Goal: Task Accomplishment & Management: Use online tool/utility

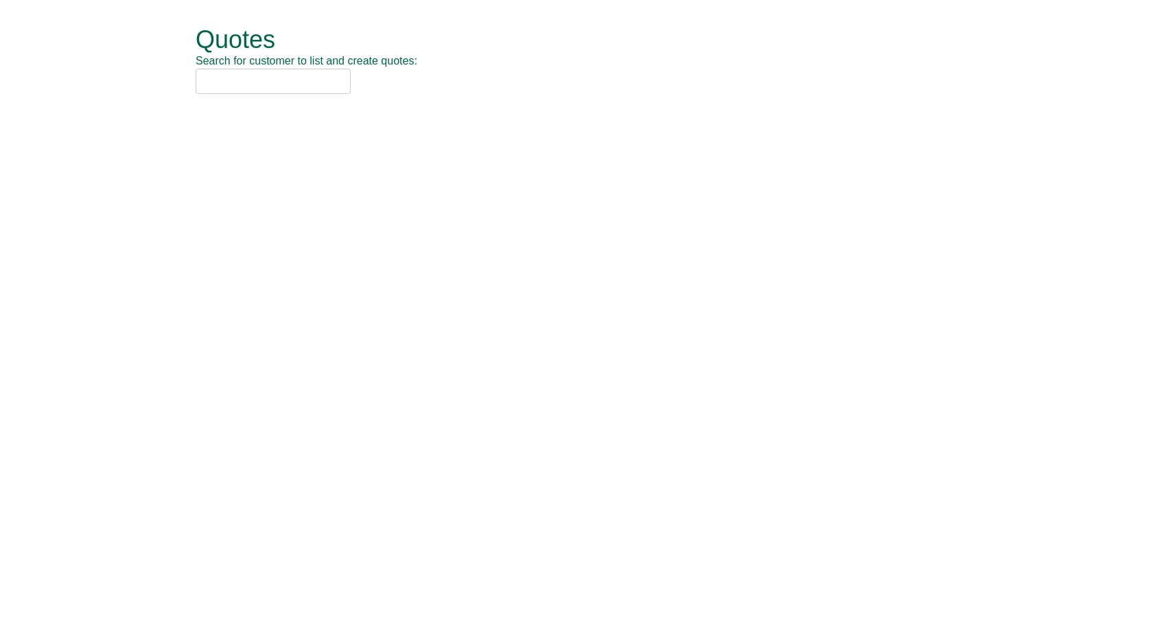
click at [278, 82] on input "text" at bounding box center [273, 81] width 155 height 25
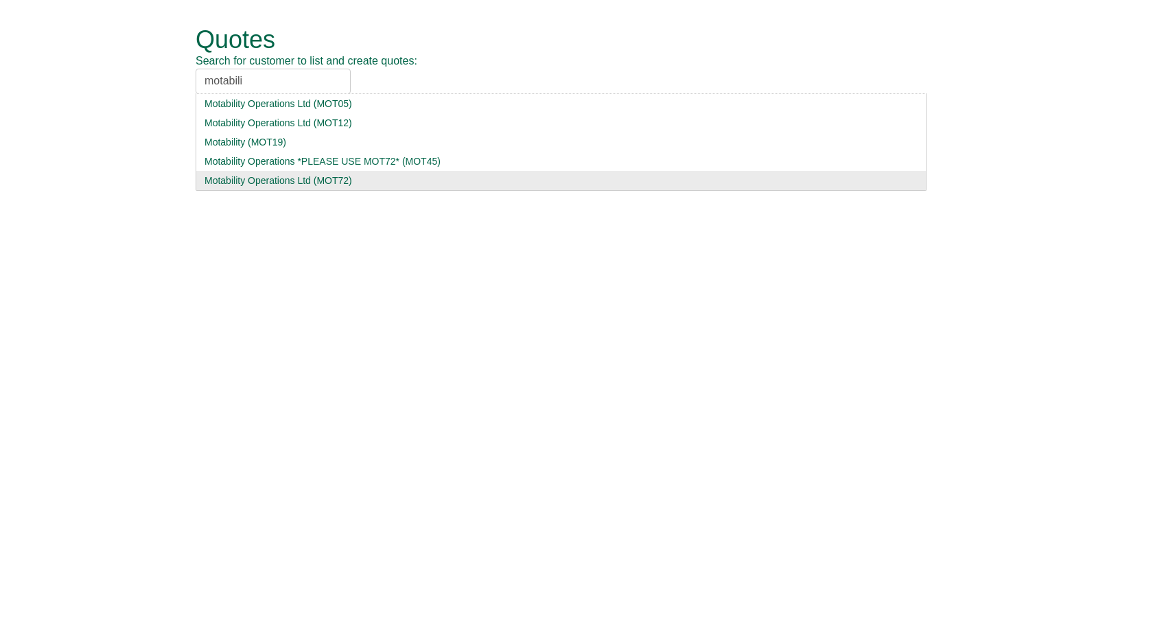
type input "motabili"
click at [279, 178] on div "Motability Operations Ltd (MOT72)" at bounding box center [561, 181] width 713 height 14
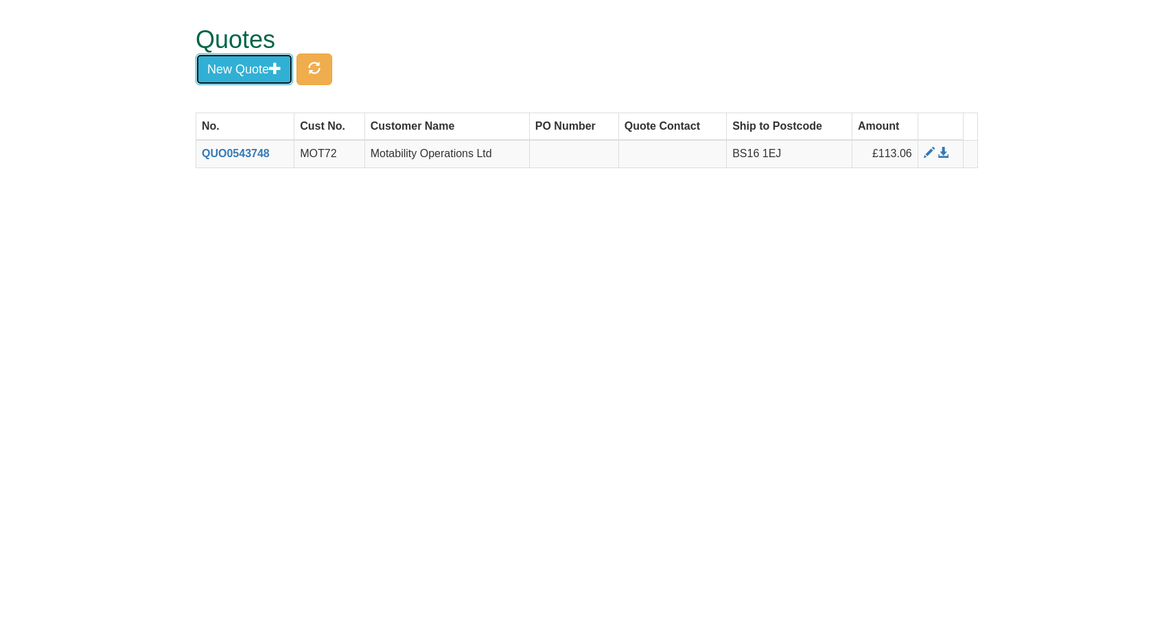
click at [249, 70] on button "New Quote" at bounding box center [244, 70] width 97 height 32
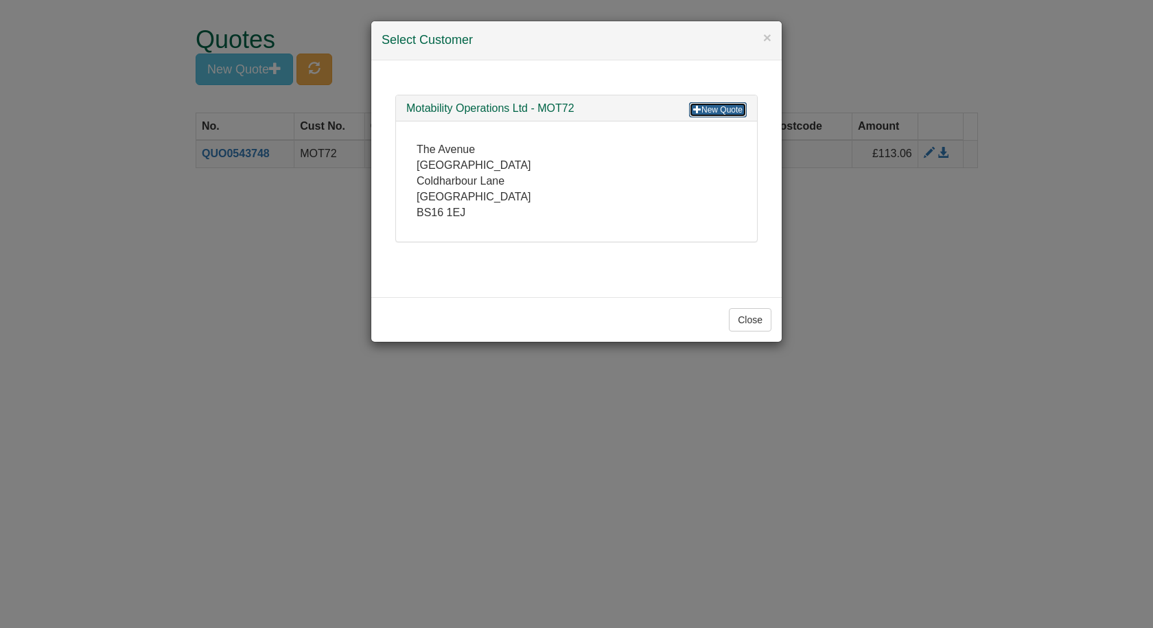
click at [731, 108] on link "New Quote" at bounding box center [718, 109] width 58 height 15
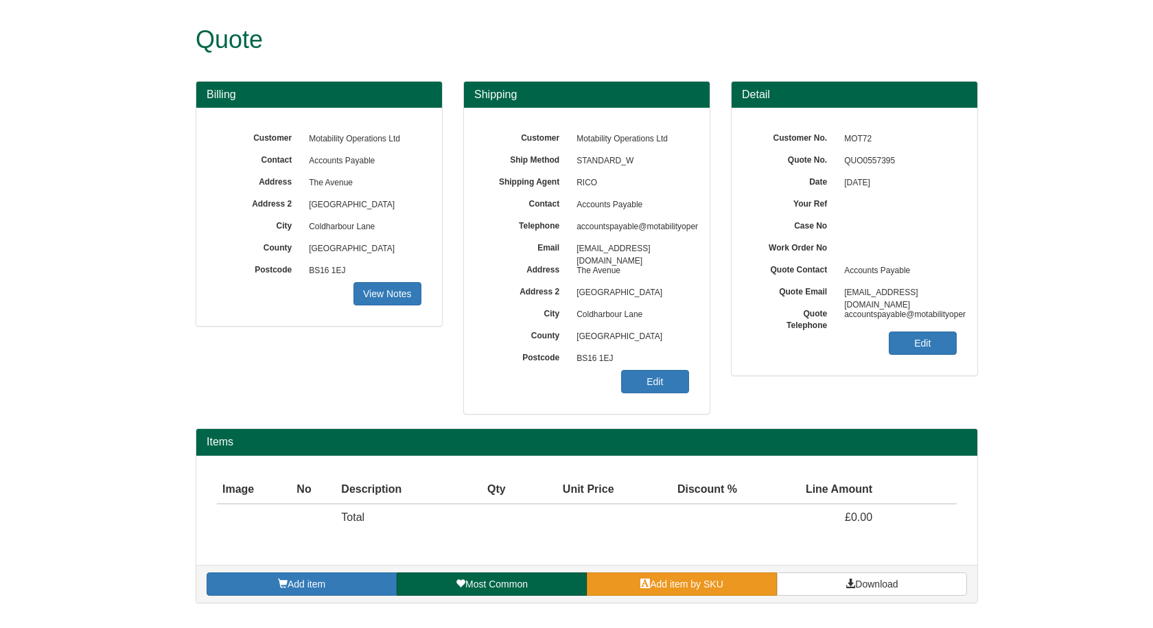
click at [668, 584] on span "Add item by SKU" at bounding box center [686, 584] width 73 height 11
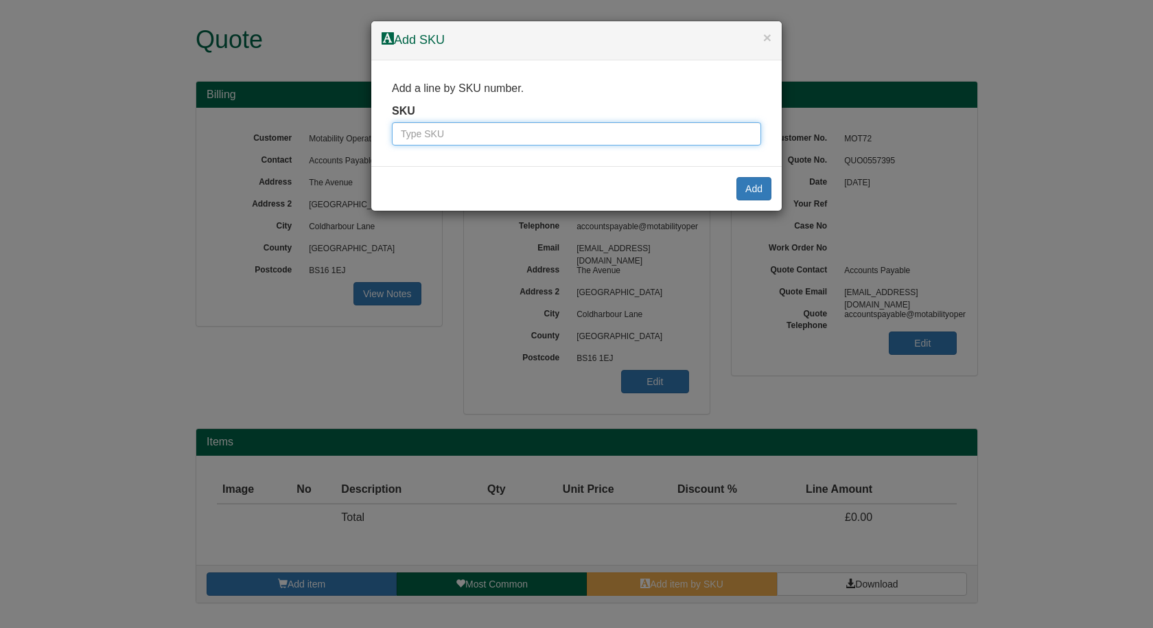
click at [507, 125] on input "text" at bounding box center [576, 133] width 369 height 23
paste input "100136289"
type input "100136289"
click at [762, 185] on button "Add" at bounding box center [754, 188] width 35 height 23
